Goal: Information Seeking & Learning: Learn about a topic

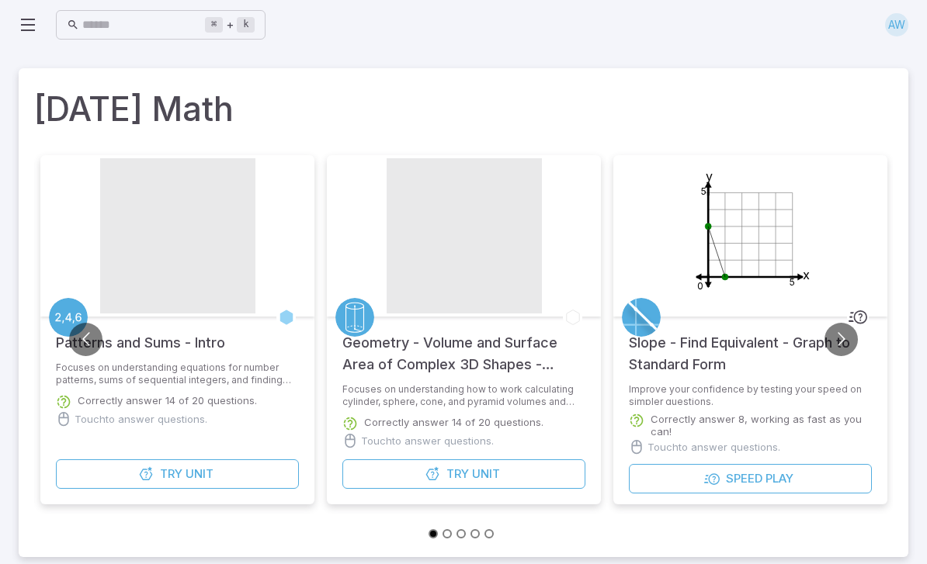
click at [110, 469] on button "Try Unit" at bounding box center [177, 473] width 243 height 29
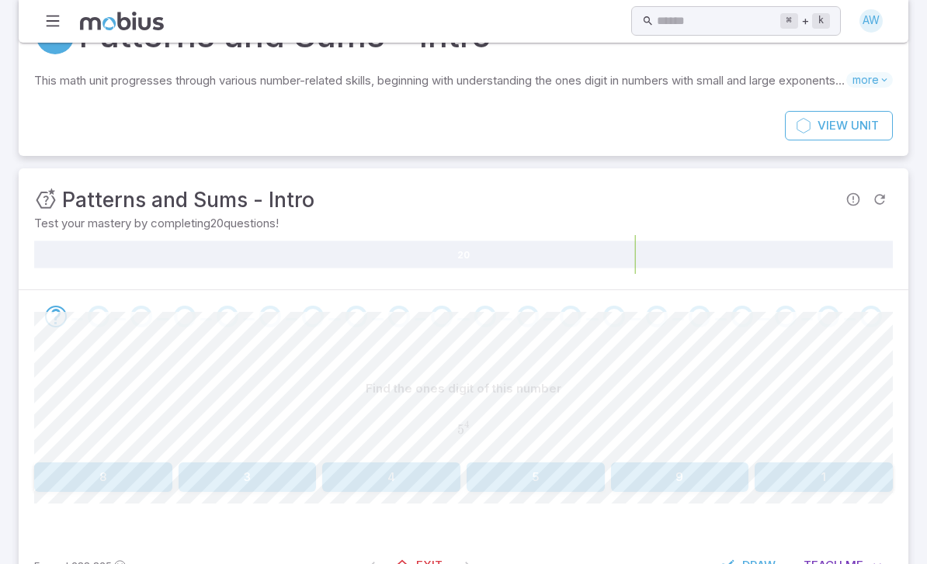
scroll to position [57, 0]
click at [556, 476] on button "5" at bounding box center [535, 477] width 138 height 29
click at [515, 479] on button "6" at bounding box center [535, 477] width 138 height 29
click at [694, 473] on button "5" at bounding box center [680, 477] width 138 height 29
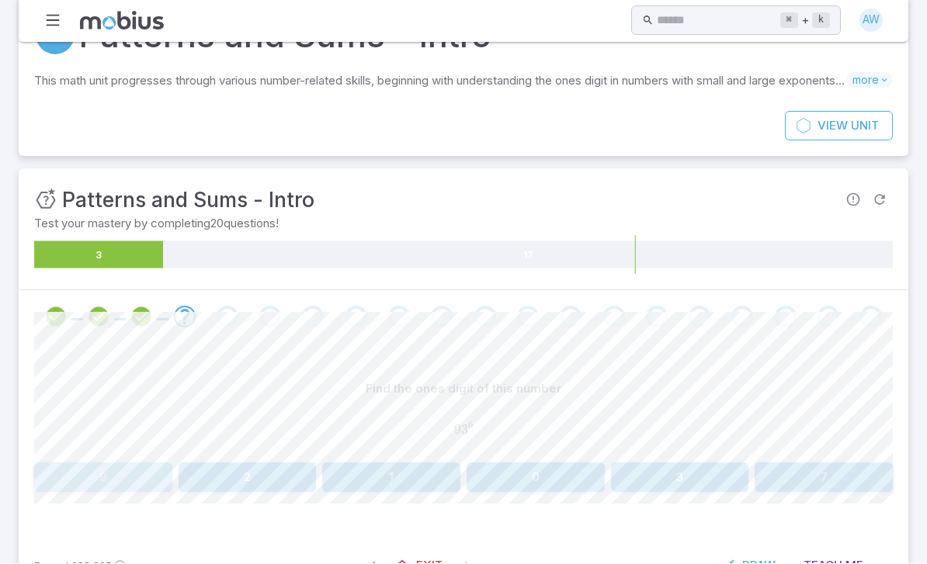
click at [63, 469] on button "9" at bounding box center [103, 477] width 138 height 29
click at [523, 474] on button "1" at bounding box center [535, 477] width 138 height 29
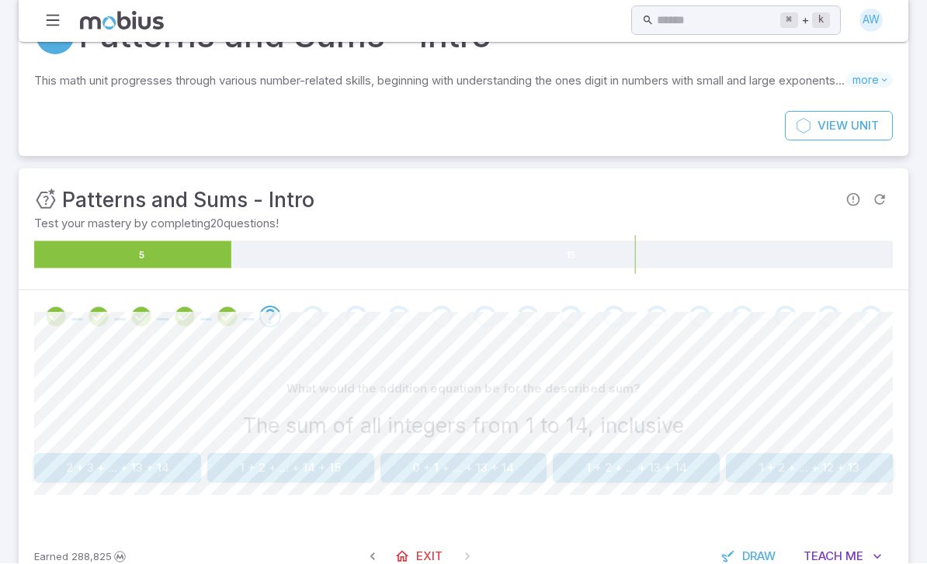
scroll to position [47, 0]
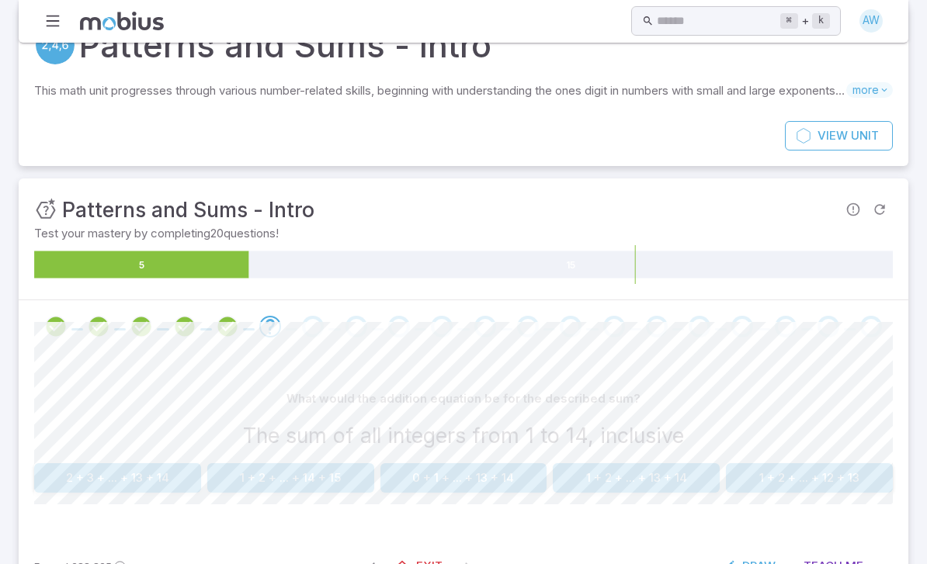
click at [606, 474] on button "1 + 2 + ... + 13 + 14" at bounding box center [636, 477] width 167 height 29
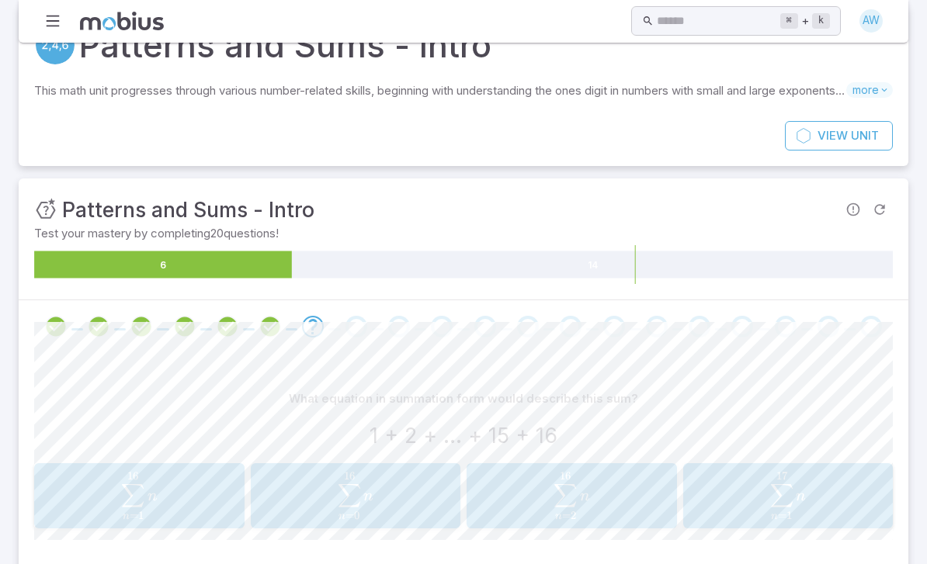
click at [154, 525] on button "∑ n = 1 16 n \sum_{n=1}^{16}n n = 1 ∑ 16 ​ n" at bounding box center [139, 495] width 210 height 65
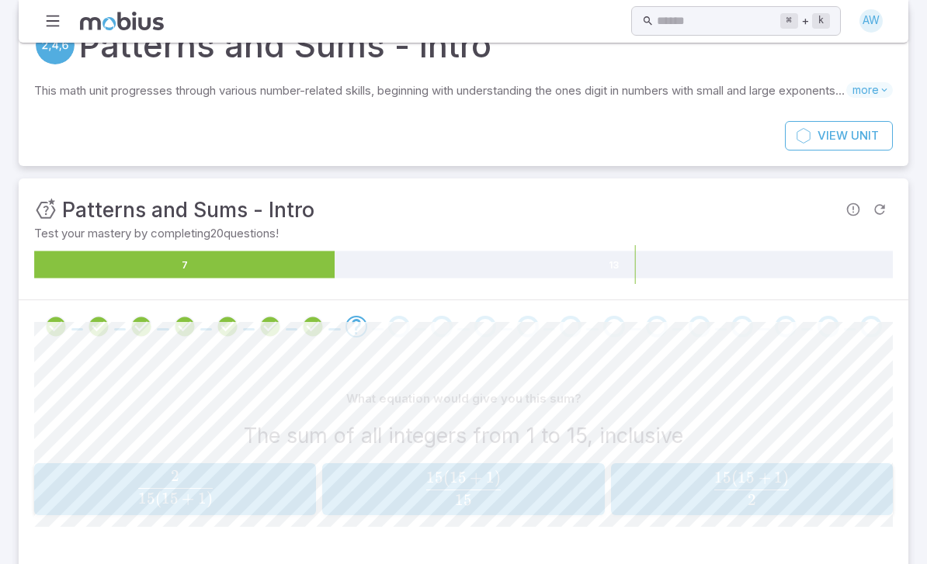
click at [783, 442] on span "button" at bounding box center [751, 442] width 74 height 0
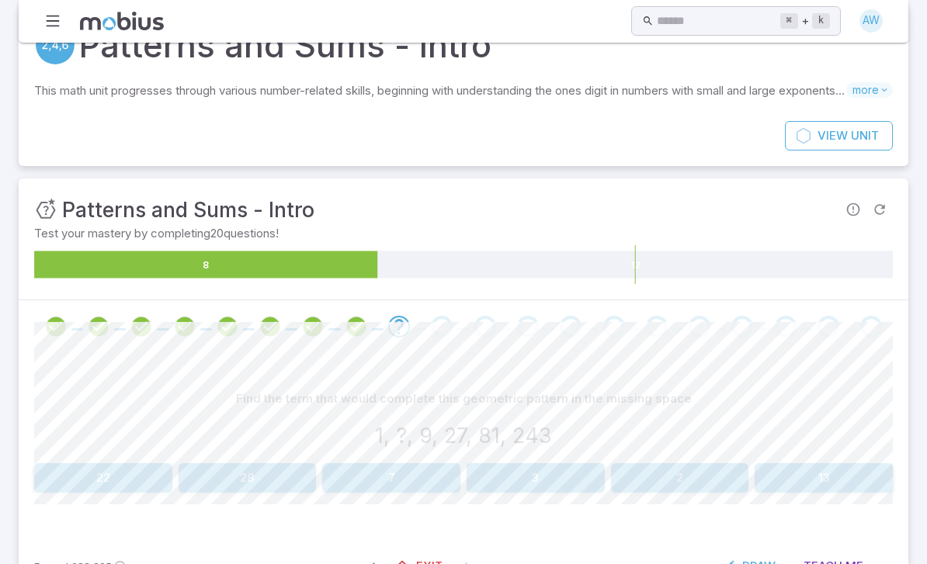
click at [557, 468] on button "3" at bounding box center [535, 477] width 138 height 29
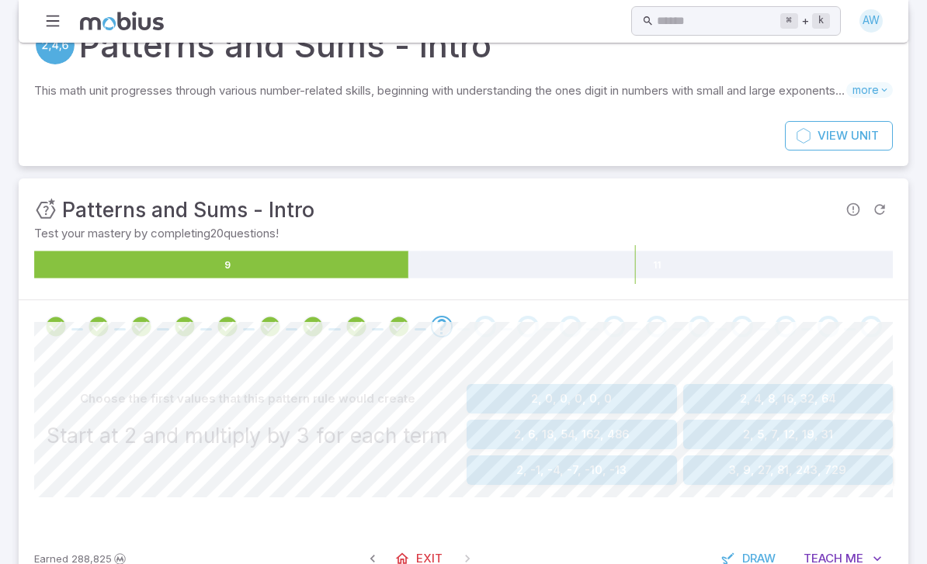
scroll to position [40, 0]
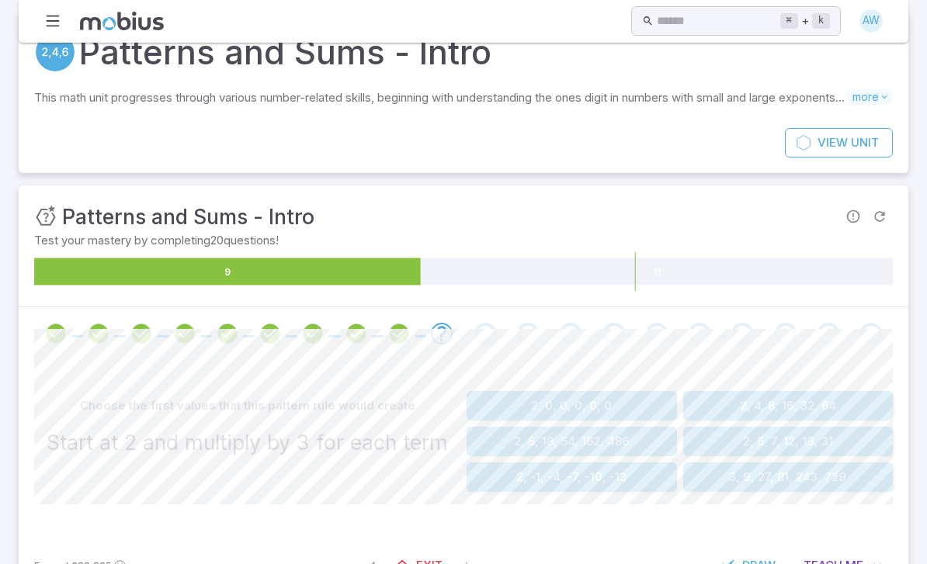
click at [822, 478] on button "3, 9, 27, 81, 243, 729" at bounding box center [788, 476] width 210 height 29
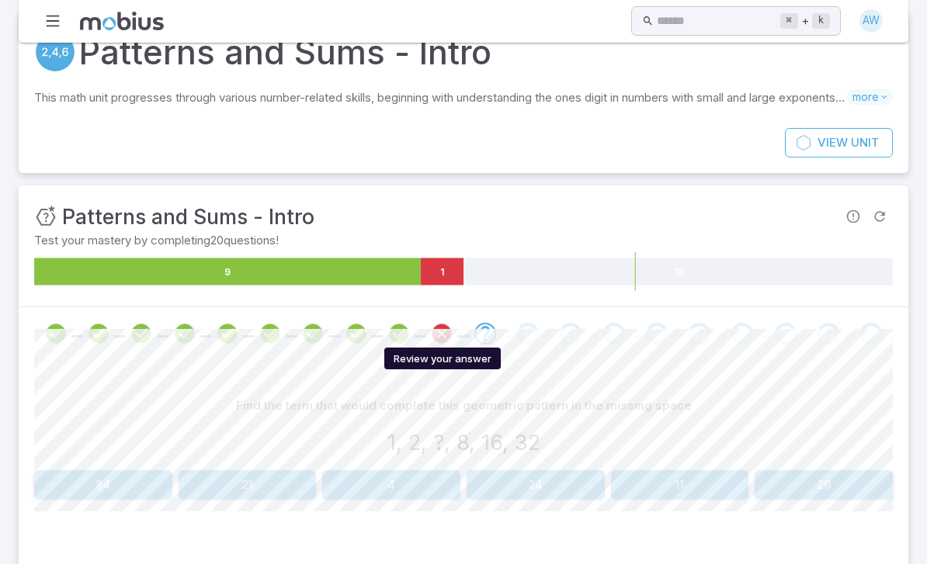
click at [452, 322] on icon "Review your answer" at bounding box center [441, 333] width 23 height 23
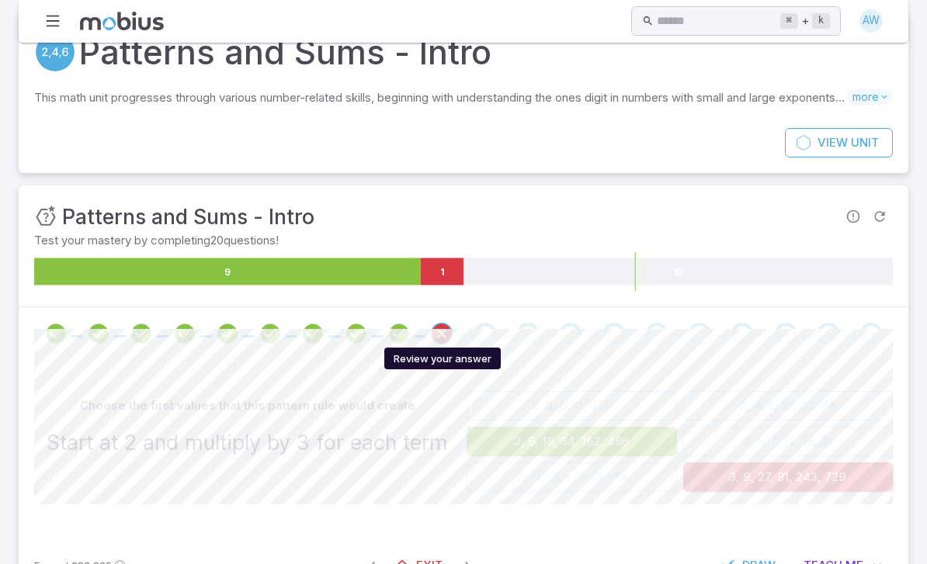
click at [494, 324] on span at bounding box center [485, 334] width 22 height 22
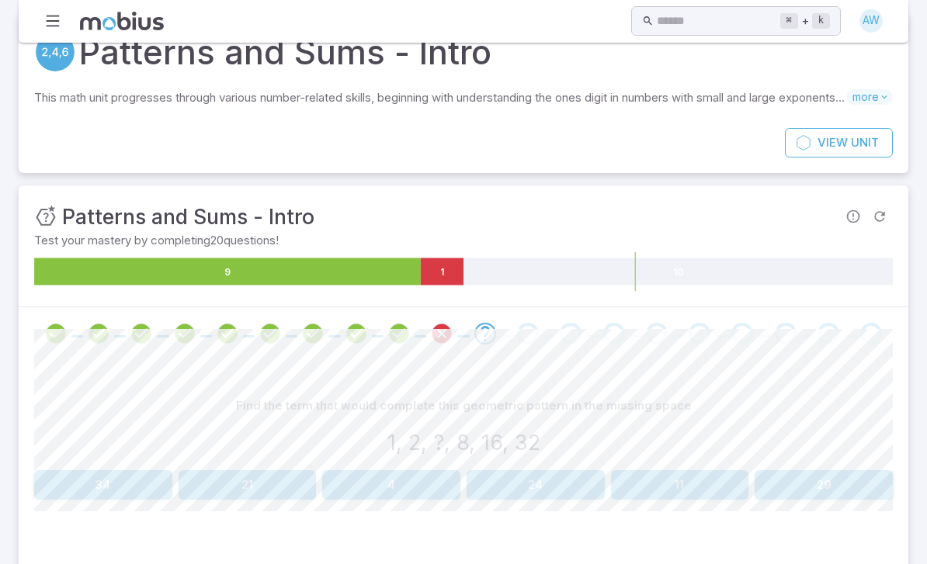
click at [416, 470] on button "4" at bounding box center [391, 484] width 138 height 29
click at [843, 479] on button "31" at bounding box center [823, 484] width 138 height 29
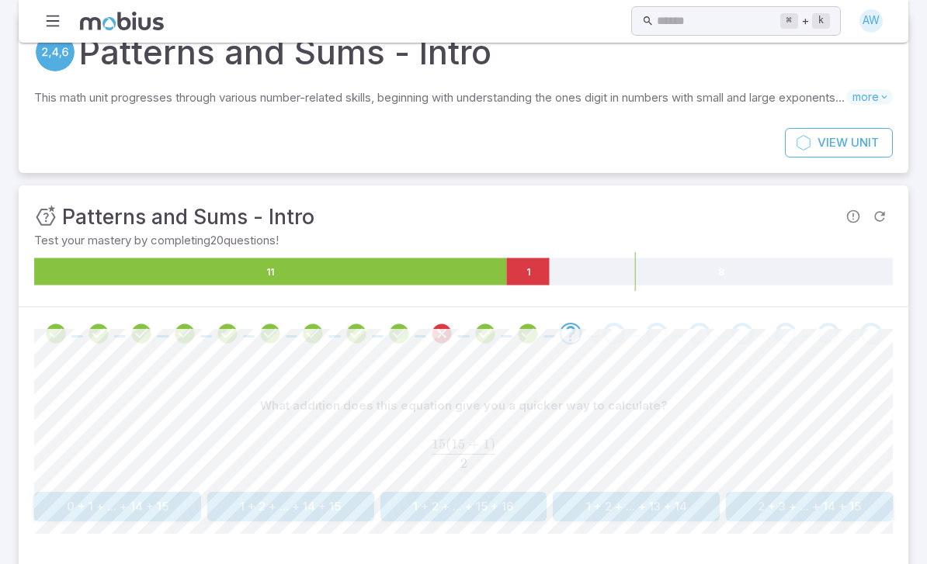
click at [293, 496] on button "1 + 2 + ... + 14 + 15" at bounding box center [290, 506] width 167 height 29
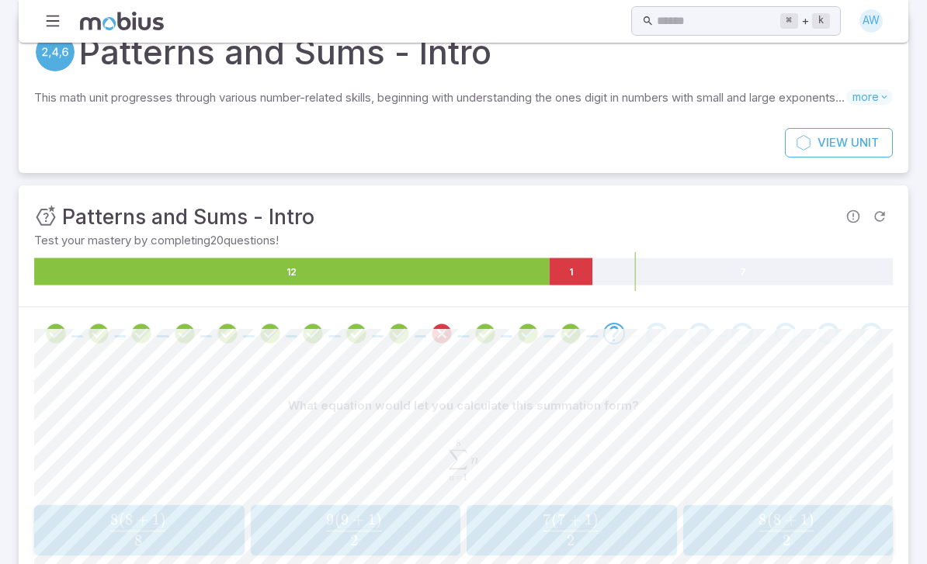
click at [811, 531] on span "button" at bounding box center [786, 531] width 55 height 1
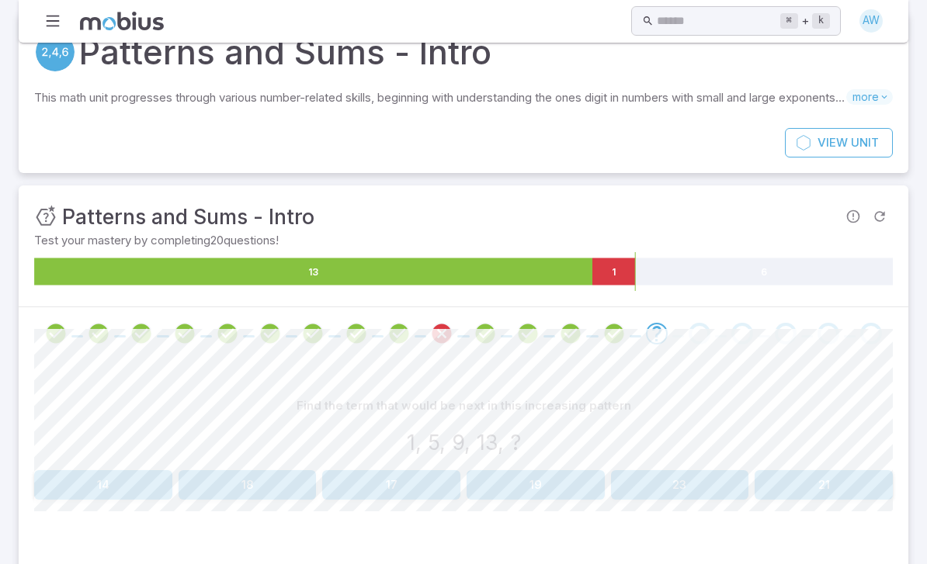
click at [383, 487] on button "17" at bounding box center [391, 484] width 138 height 29
click at [563, 471] on button "153" at bounding box center [571, 484] width 210 height 29
click at [503, 489] on button "15" at bounding box center [535, 484] width 138 height 29
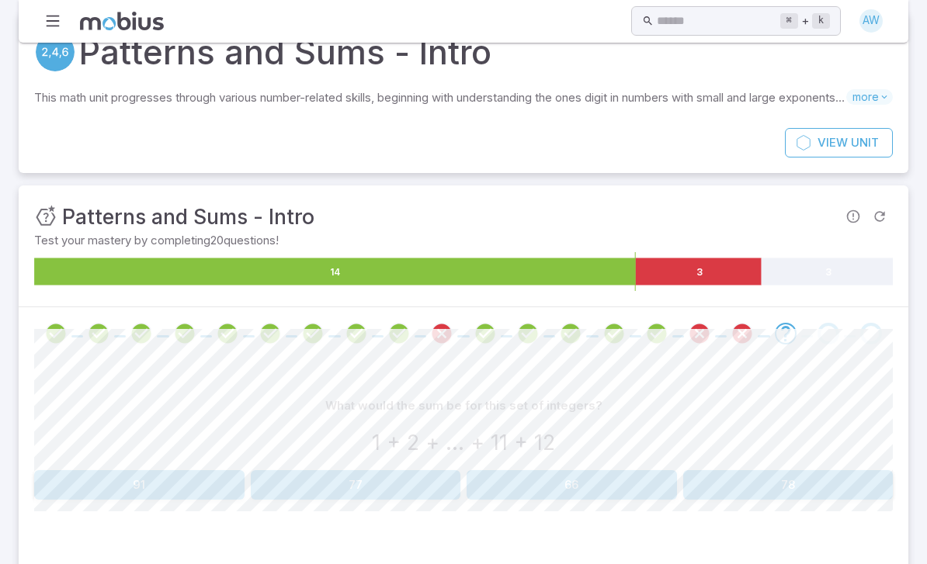
click at [546, 483] on button "66" at bounding box center [571, 484] width 210 height 29
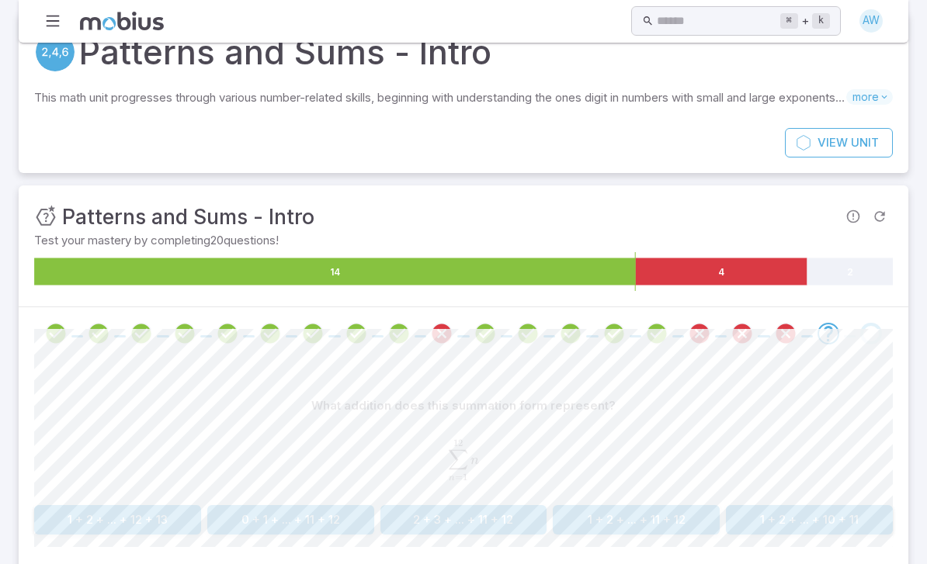
click at [577, 484] on div "∑ n = 1 12 n \sum_{n=1}^{12}n n = 1 ∑ 12 ​ n" at bounding box center [463, 460] width 858 height 67
click at [603, 506] on button "1 + 2 + ... + 11 + 12" at bounding box center [636, 519] width 167 height 29
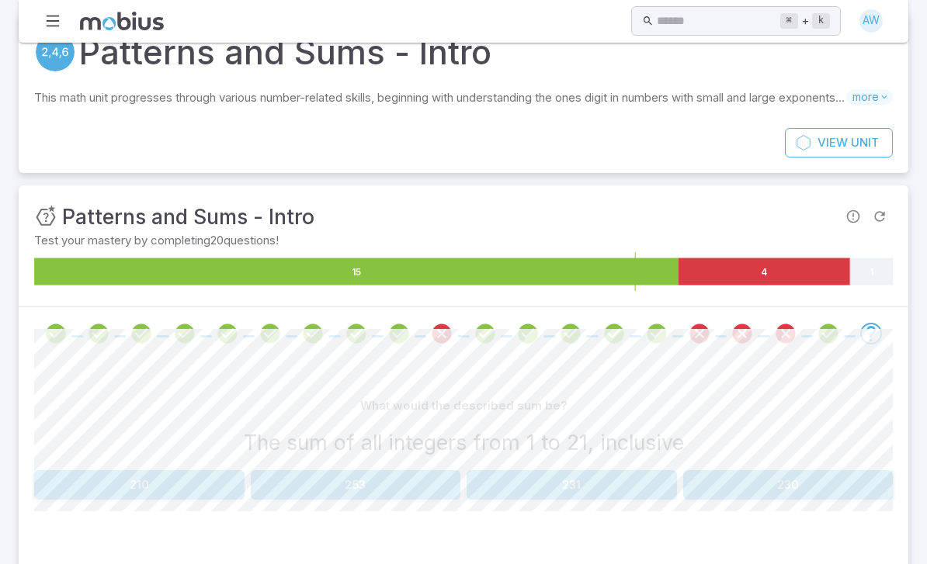
click at [553, 490] on button "231" at bounding box center [571, 484] width 210 height 29
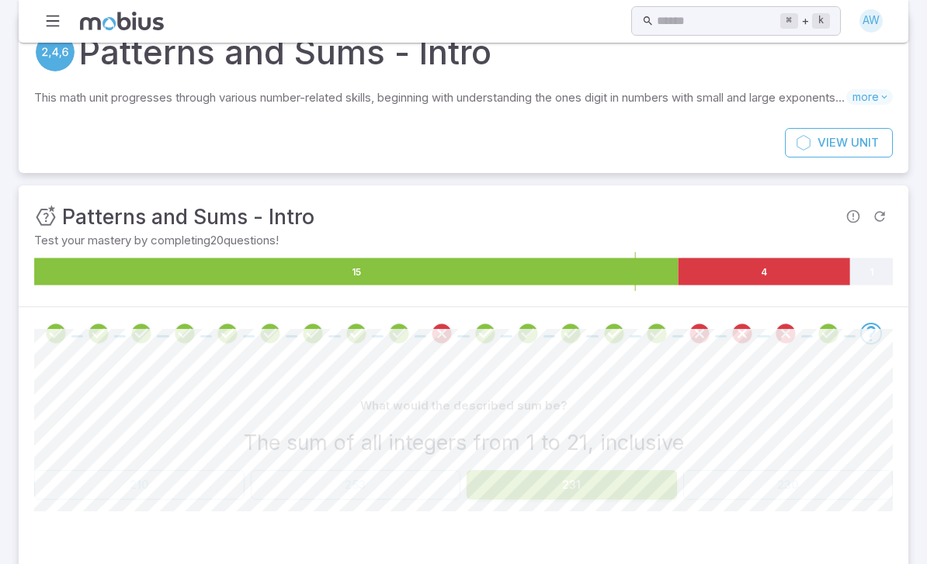
scroll to position [0, 0]
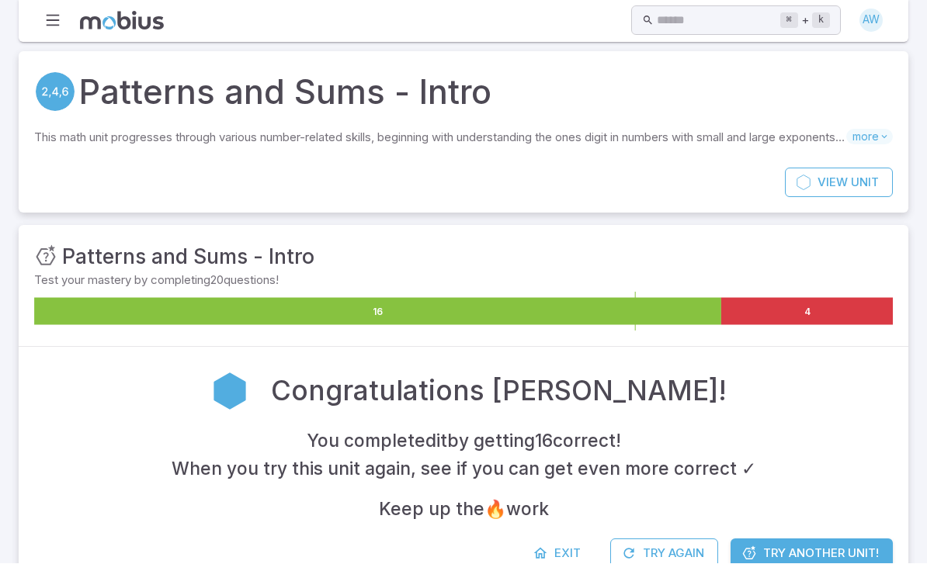
click at [592, 563] on div "Exit Try Again Try Another Unit!" at bounding box center [463, 561] width 889 height 45
click at [556, 553] on span "Exit" at bounding box center [567, 554] width 26 height 17
